Goal: Information Seeking & Learning: Learn about a topic

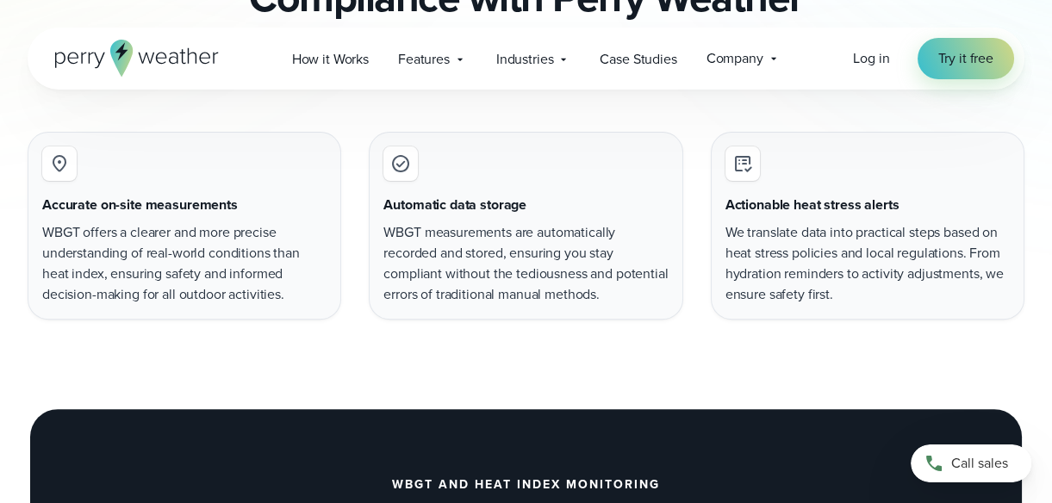
scroll to position [1096, 0]
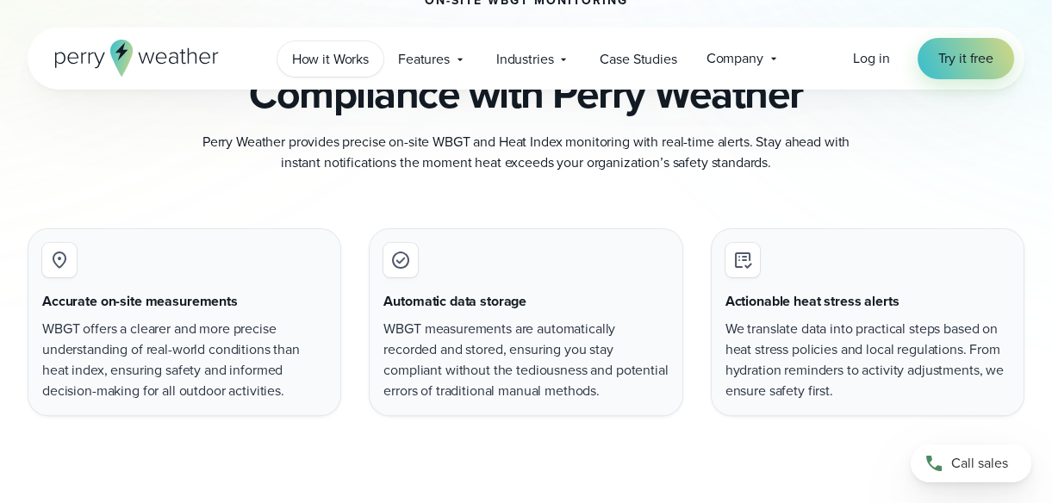
click at [353, 58] on span "How it Works" at bounding box center [330, 59] width 77 height 21
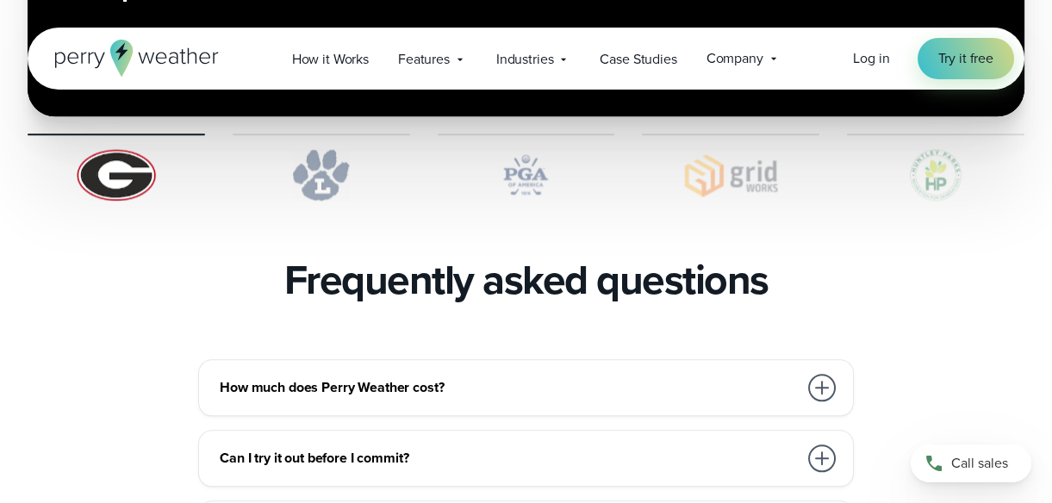
scroll to position [3760, 0]
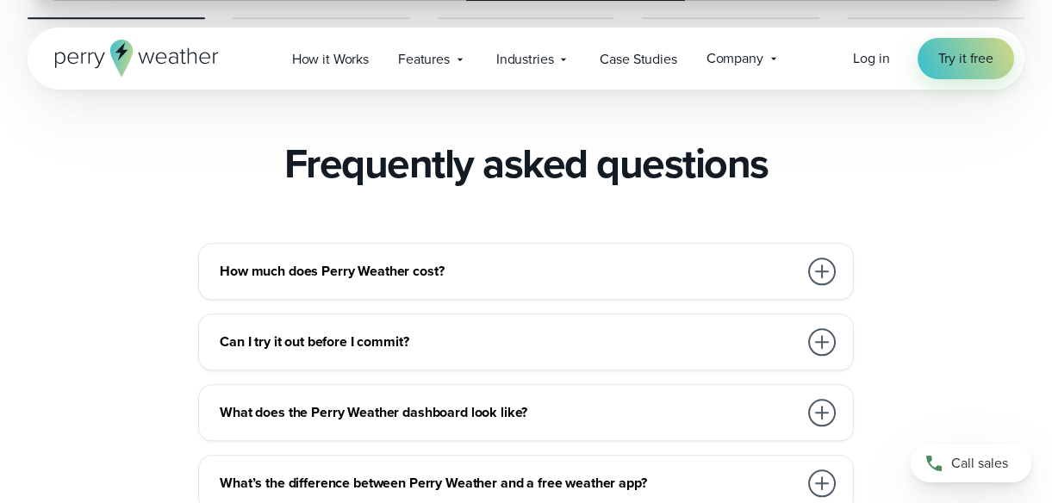
click at [825, 258] on div at bounding box center [822, 272] width 28 height 28
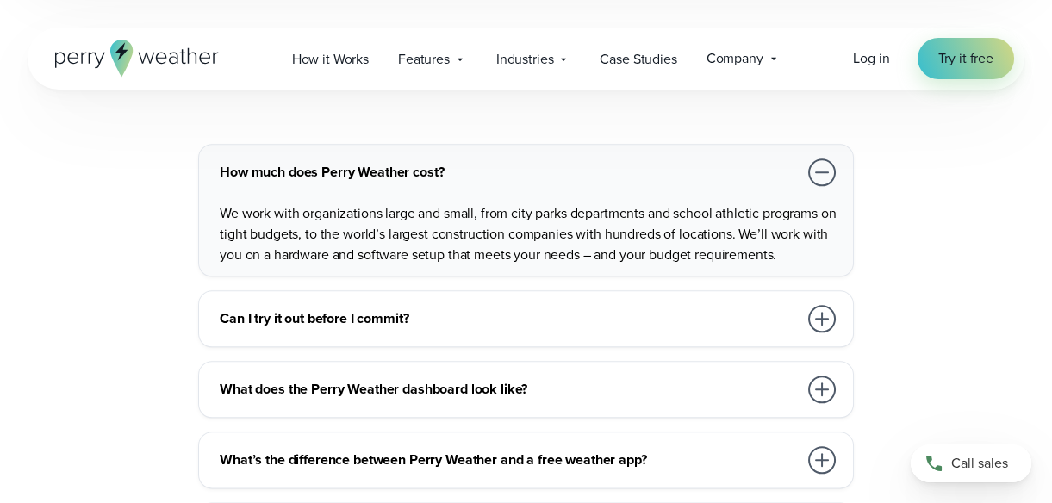
scroll to position [3917, 0]
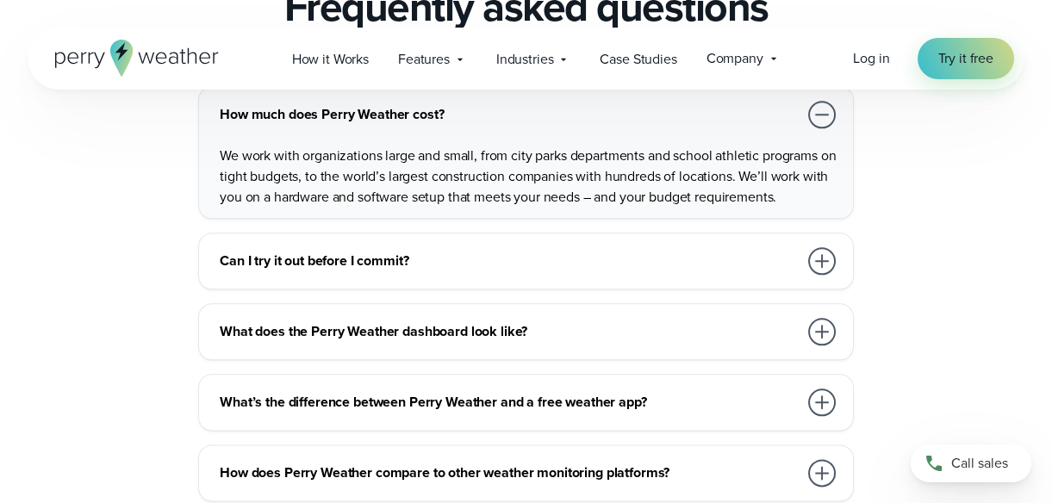
click at [832, 247] on div at bounding box center [822, 261] width 28 height 28
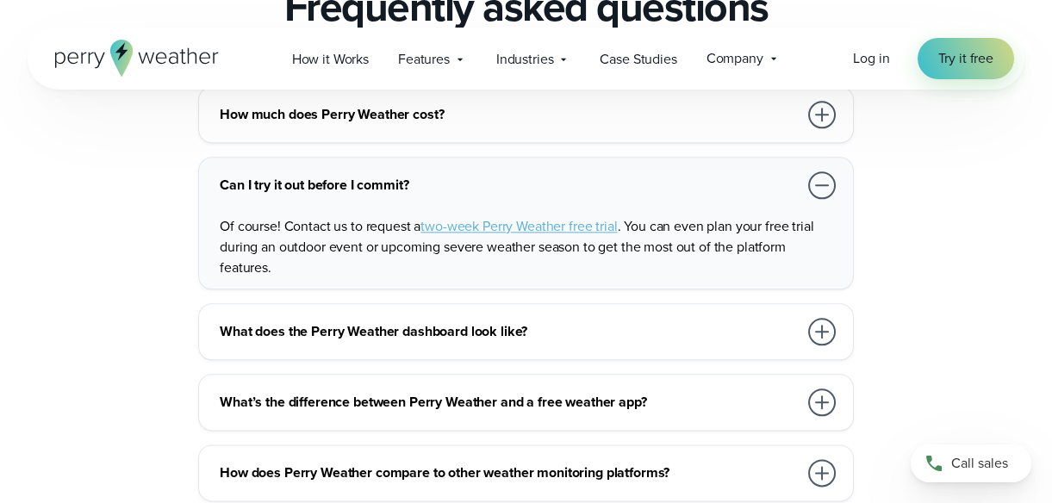
click at [815, 318] on div at bounding box center [822, 332] width 28 height 28
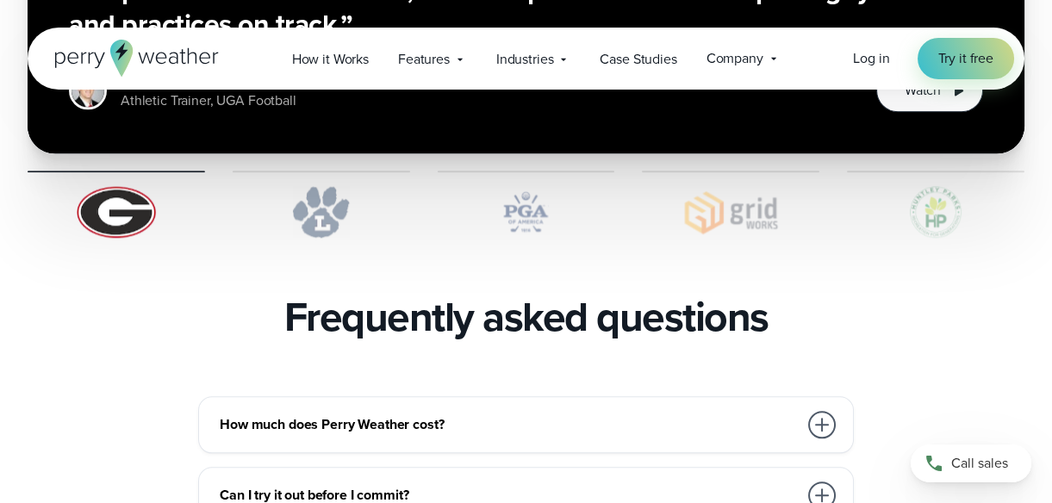
scroll to position [3603, 0]
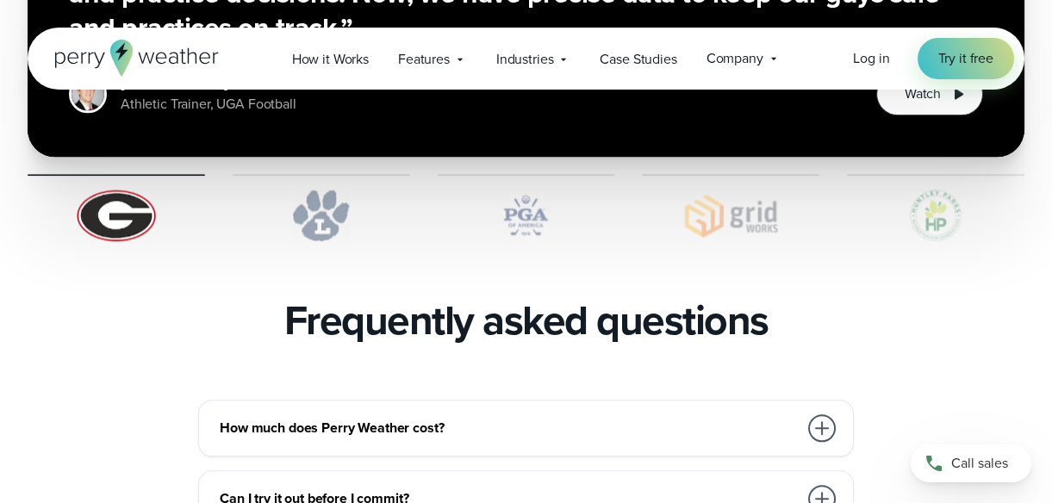
click at [164, 55] on icon at bounding box center [137, 58] width 164 height 37
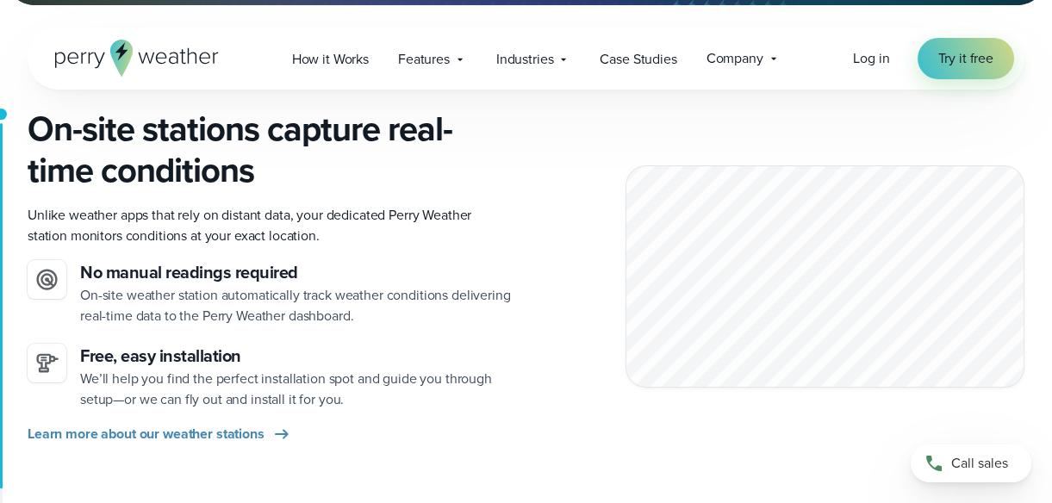
scroll to position [156, 0]
